Goal: Task Accomplishment & Management: Use online tool/utility

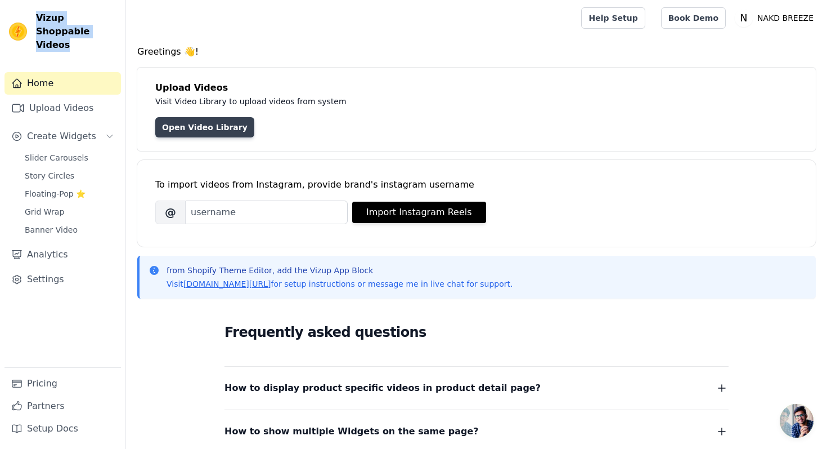
click at [197, 132] on link "Open Video Library" at bounding box center [204, 127] width 99 height 20
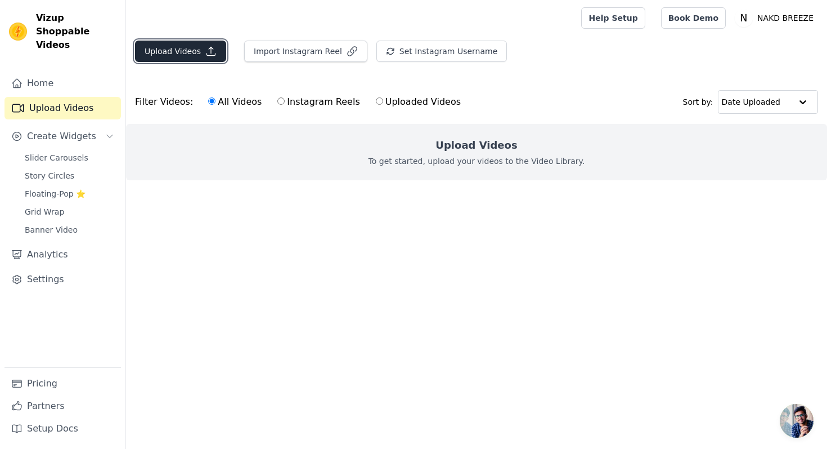
click at [187, 51] on button "Upload Videos" at bounding box center [180, 51] width 91 height 21
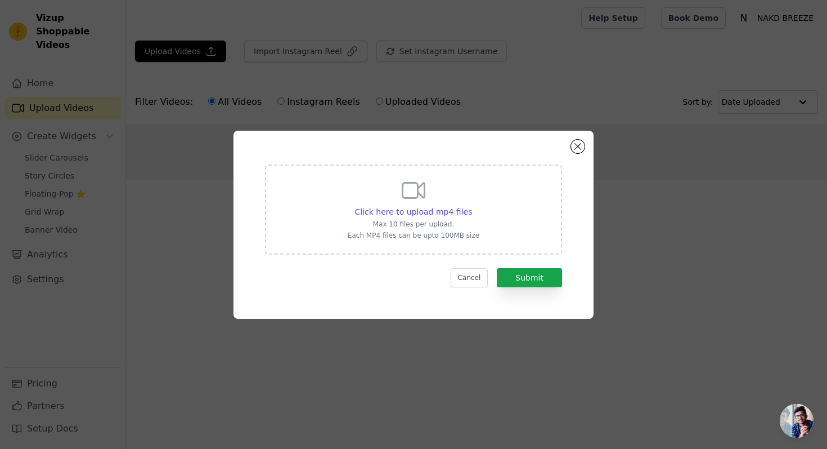
click at [424, 188] on icon at bounding box center [414, 189] width 22 height 15
click at [472, 205] on input "Click here to upload mp4 files Max 10 files per upload. Each MP4 files can be u…" at bounding box center [472, 205] width 1 height 1
type input "C:\fakepath\bdcdf13f44914a41911a7cc68f082532.SD-480p-1.0Mbps-38184916.mp4"
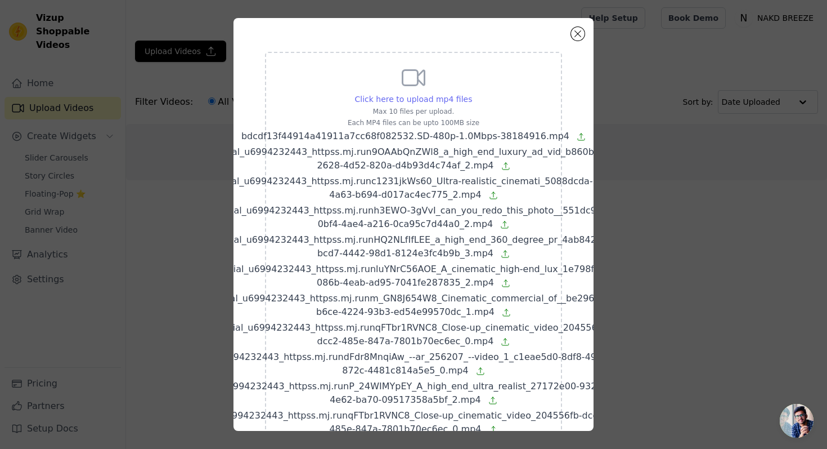
click at [435, 100] on span "Click here to upload mp4 files" at bounding box center [414, 99] width 118 height 9
click at [472, 93] on input "Click here to upload mp4 files Max 10 files per upload. Each MP4 files can be u…" at bounding box center [472, 93] width 1 height 1
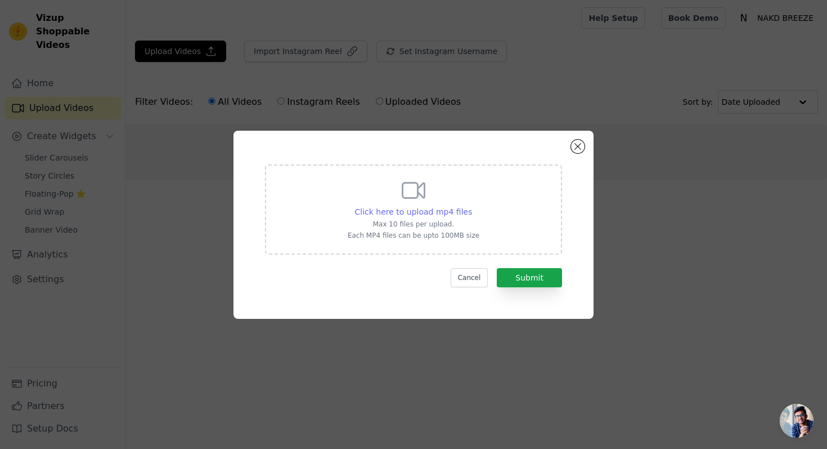
click at [451, 209] on span "Click here to upload mp4 files" at bounding box center [414, 211] width 118 height 9
click at [472, 206] on input "Click here to upload mp4 files Max 10 files per upload. Each MP4 files can be u…" at bounding box center [472, 205] width 1 height 1
type input "C:\fakepath\bdcdf13f44914a41911a7cc68f082532.SD-480p-1.0Mbps-38184916.mp4"
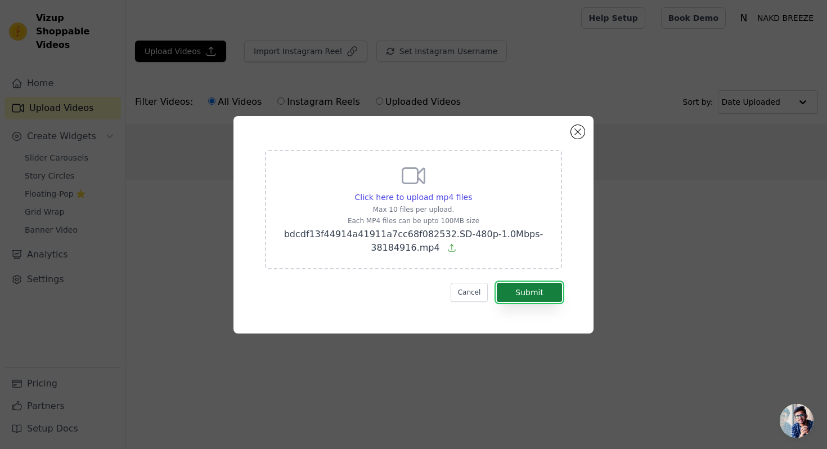
click at [527, 289] on button "Submit" at bounding box center [529, 292] width 65 height 19
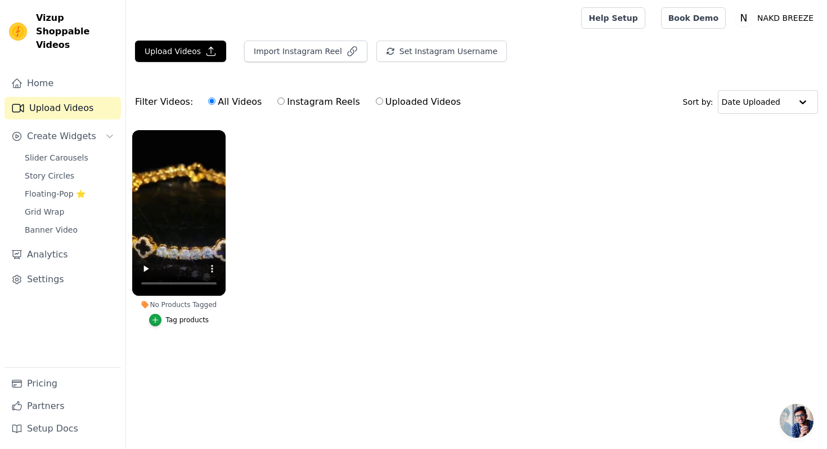
click at [186, 318] on div "Tag products" at bounding box center [187, 319] width 43 height 9
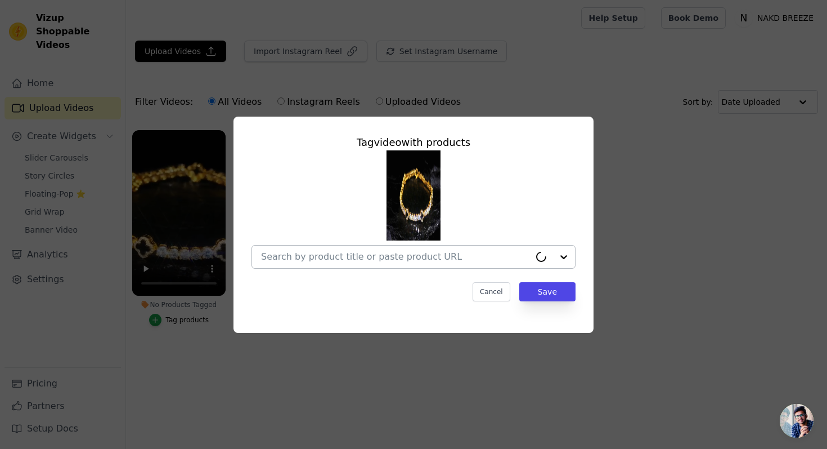
click at [323, 257] on input "No Products Tagged Tag video with products Cancel Save Tag products" at bounding box center [395, 256] width 269 height 11
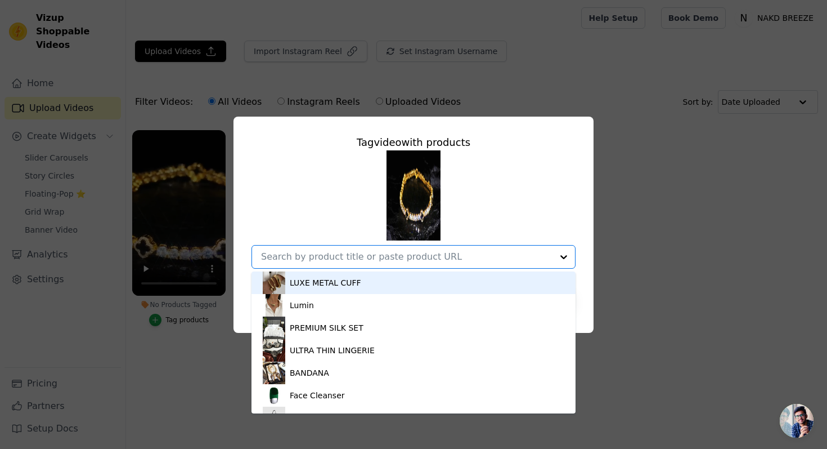
paste input "Gold Black Maison Clover Bracelet"
type input "Gold Black Maison Clover Bracelet"
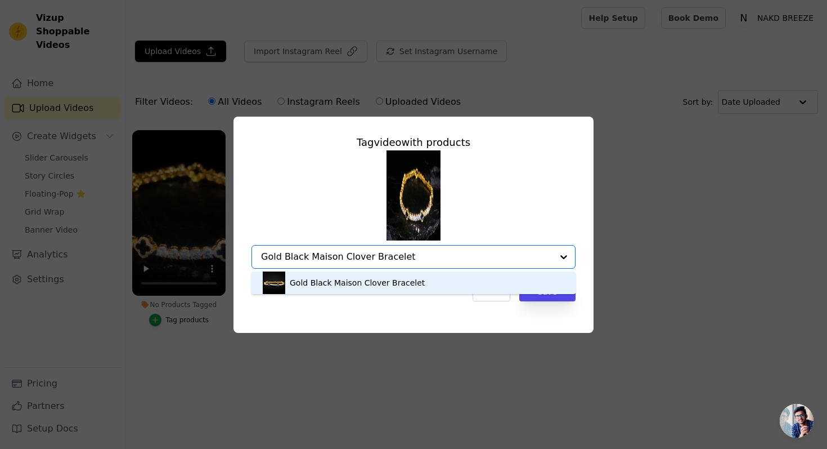
click at [325, 285] on div "Gold Black Maison Clover Bracelet" at bounding box center [357, 282] width 135 height 11
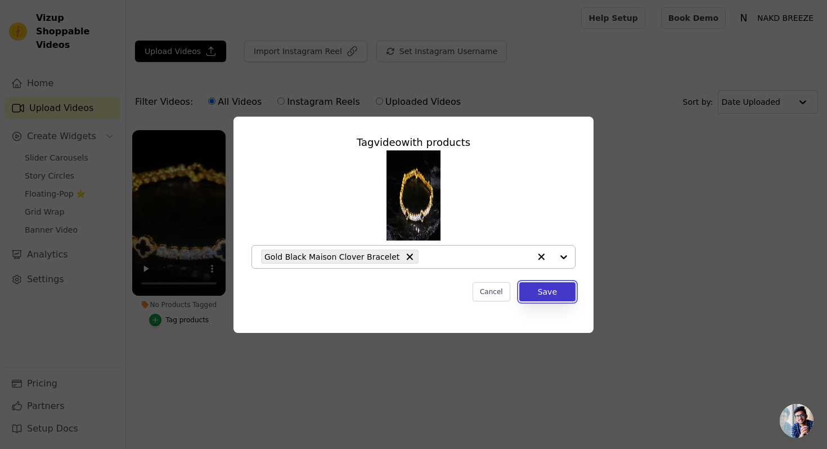
click at [532, 289] on button "Save" at bounding box center [548, 291] width 56 height 19
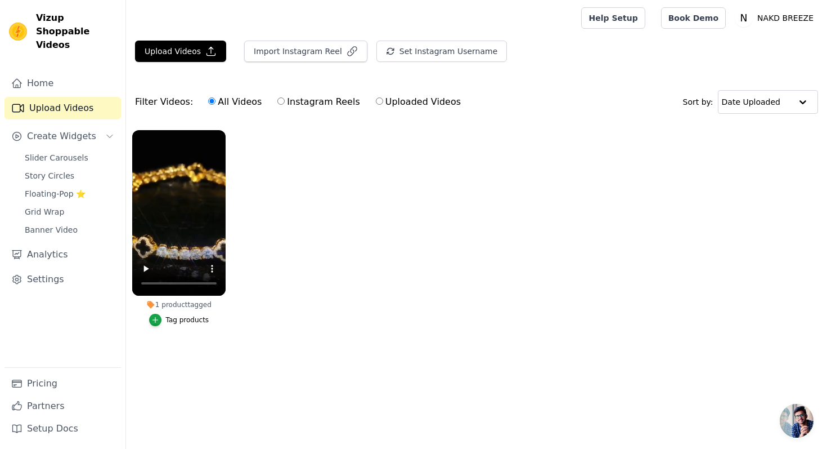
click at [250, 233] on ul "1 product tagged Tag products" at bounding box center [476, 239] width 701 height 231
click at [90, 125] on button "Create Widgets" at bounding box center [63, 136] width 117 height 23
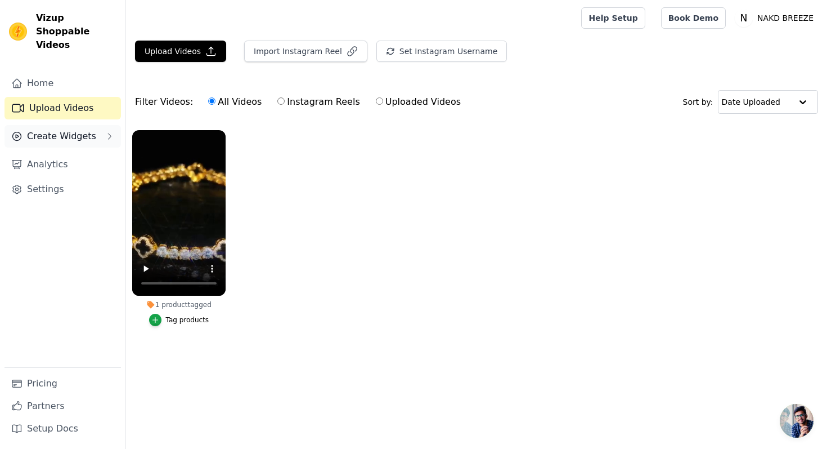
click at [90, 125] on button "Create Widgets" at bounding box center [63, 136] width 117 height 23
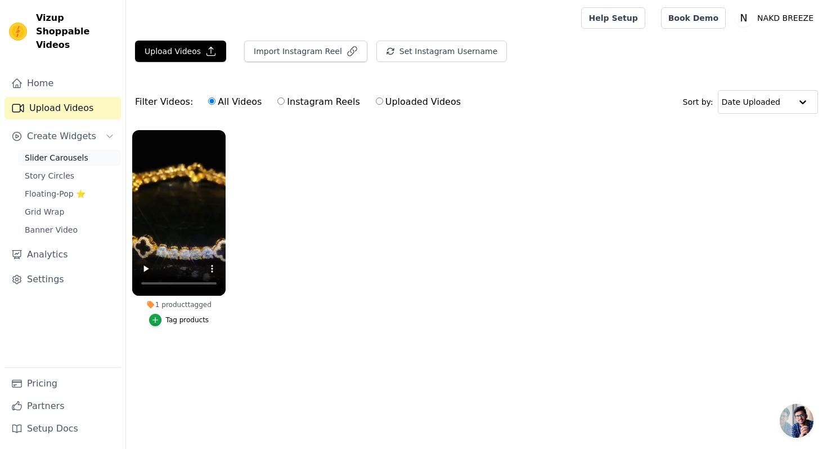
click at [56, 152] on span "Slider Carousels" at bounding box center [57, 157] width 64 height 11
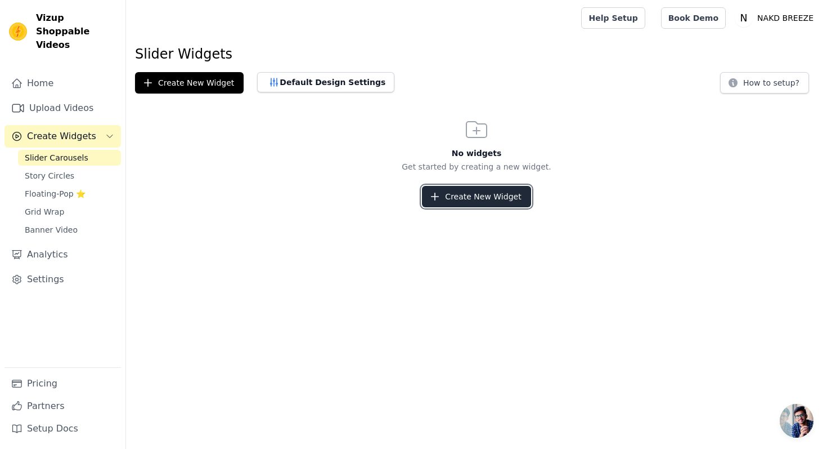
click at [482, 199] on button "Create New Widget" at bounding box center [476, 196] width 109 height 21
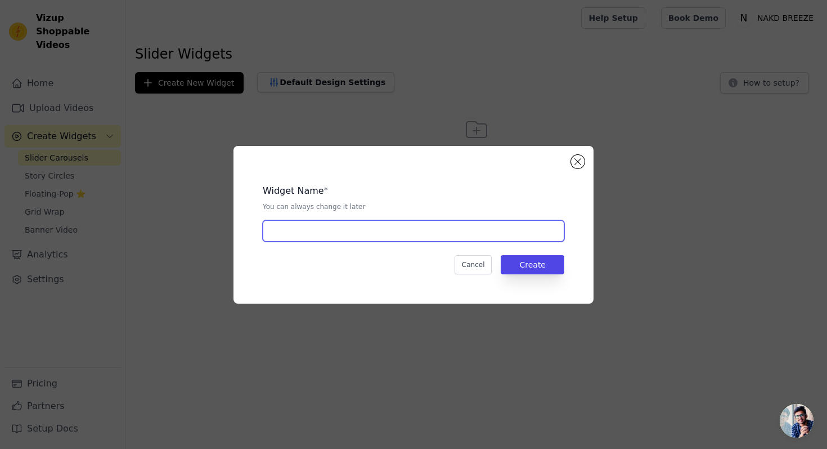
click at [405, 221] on input "text" at bounding box center [414, 230] width 302 height 21
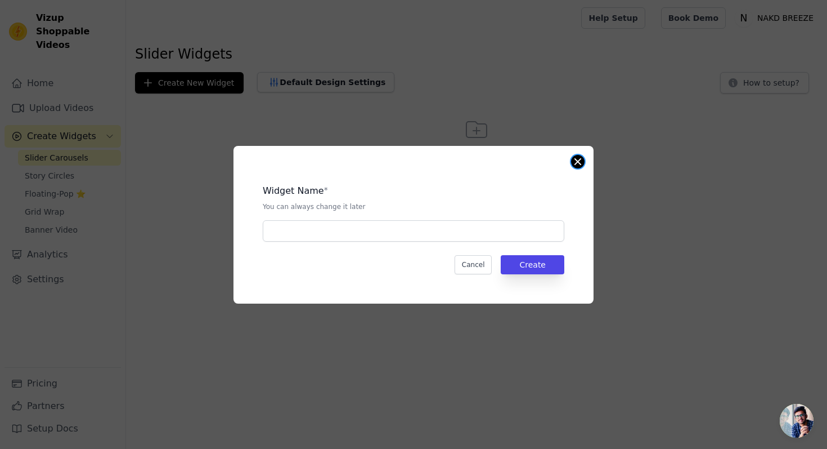
click at [581, 167] on div "Widget Name * You can always change it later Cancel Create" at bounding box center [414, 225] width 360 height 158
click at [467, 259] on button "Cancel" at bounding box center [474, 264] width 38 height 19
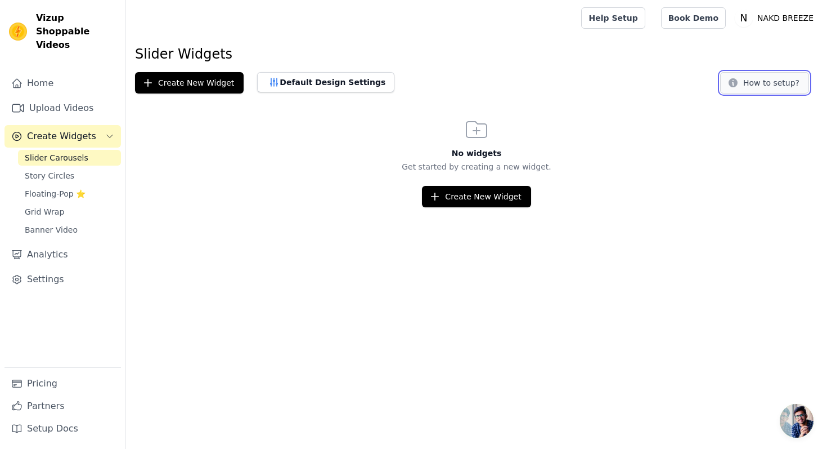
click at [756, 87] on button "How to setup?" at bounding box center [764, 82] width 89 height 21
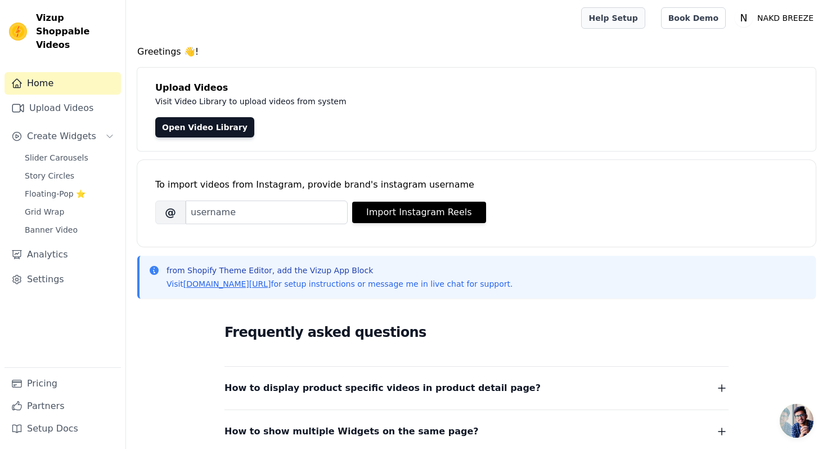
click at [629, 15] on link "Help Setup" at bounding box center [613, 17] width 64 height 21
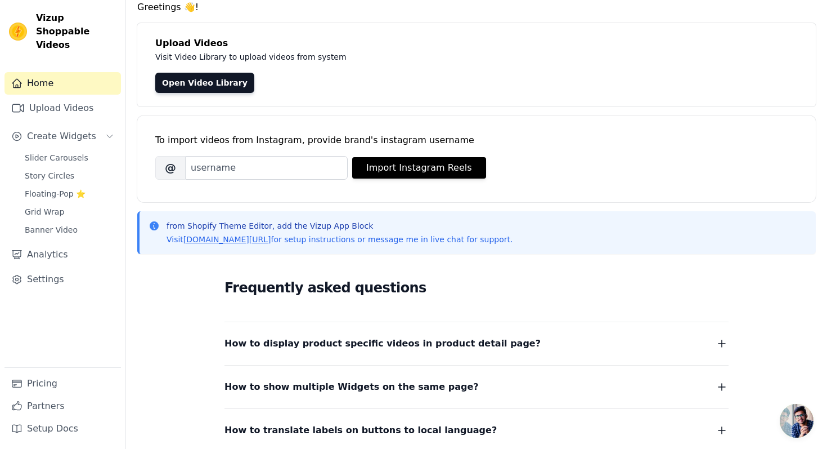
scroll to position [44, 0]
click at [64, 129] on span "Create Widgets" at bounding box center [61, 136] width 69 height 14
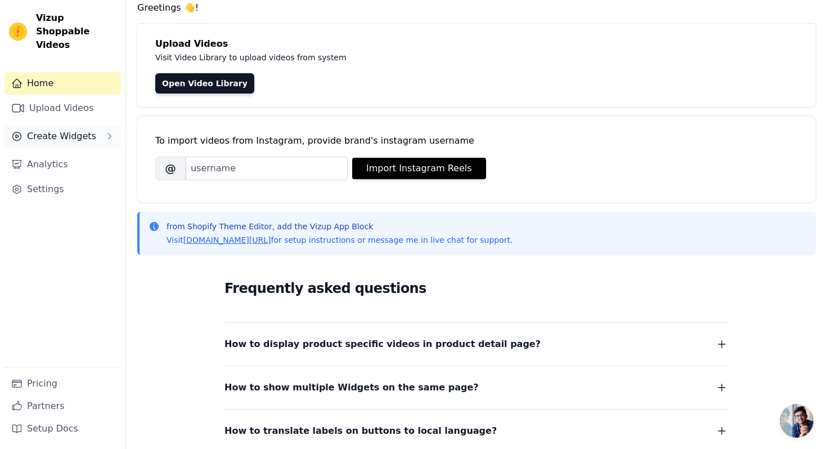
click at [69, 129] on span "Create Widgets" at bounding box center [61, 136] width 69 height 14
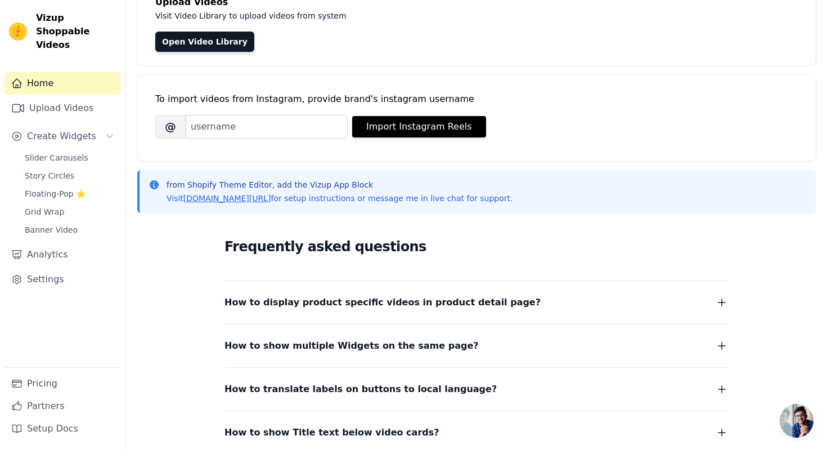
scroll to position [0, 0]
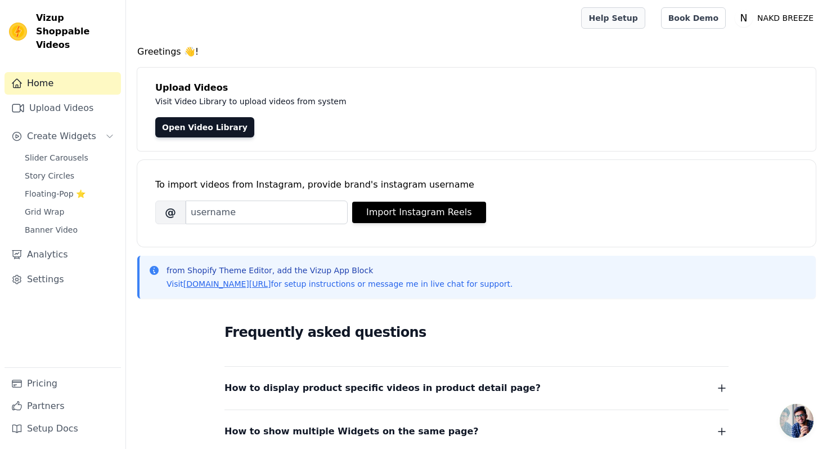
click at [643, 18] on link "Help Setup" at bounding box center [613, 17] width 64 height 21
